Goal: Information Seeking & Learning: Learn about a topic

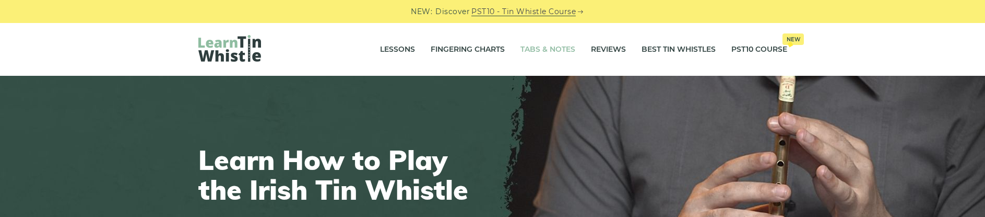
click at [557, 49] on link "Tabs & Notes" at bounding box center [548, 50] width 55 height 26
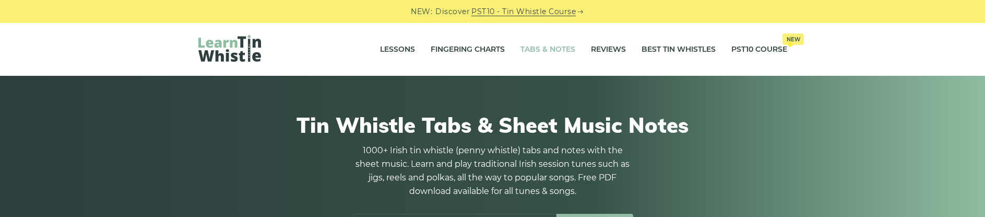
scroll to position [107, 0]
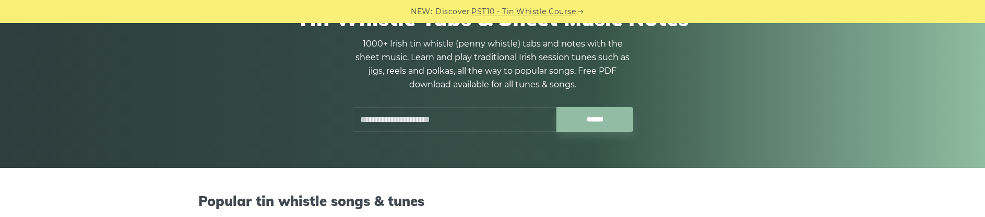
click at [426, 115] on input "text" at bounding box center [454, 119] width 205 height 25
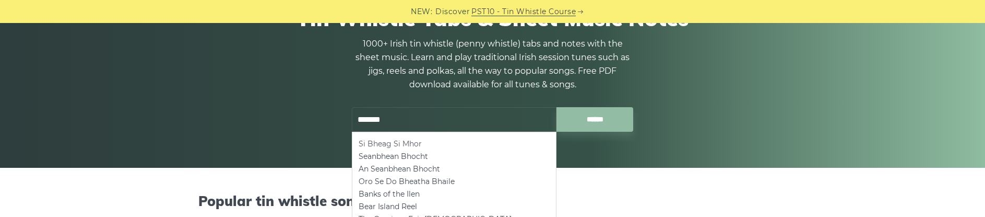
click at [409, 141] on li "Si­ Bheag Si­ Mhor" at bounding box center [454, 143] width 191 height 13
type input "**********"
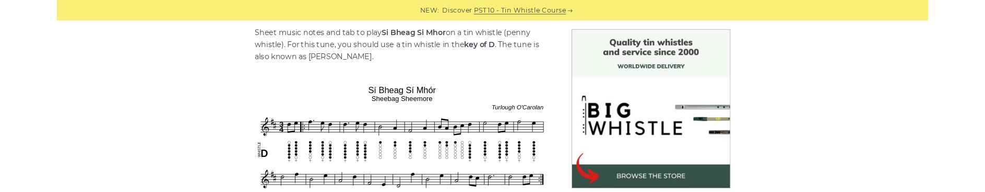
scroll to position [373, 0]
